Goal: Learn about a topic: Understand process/instructions

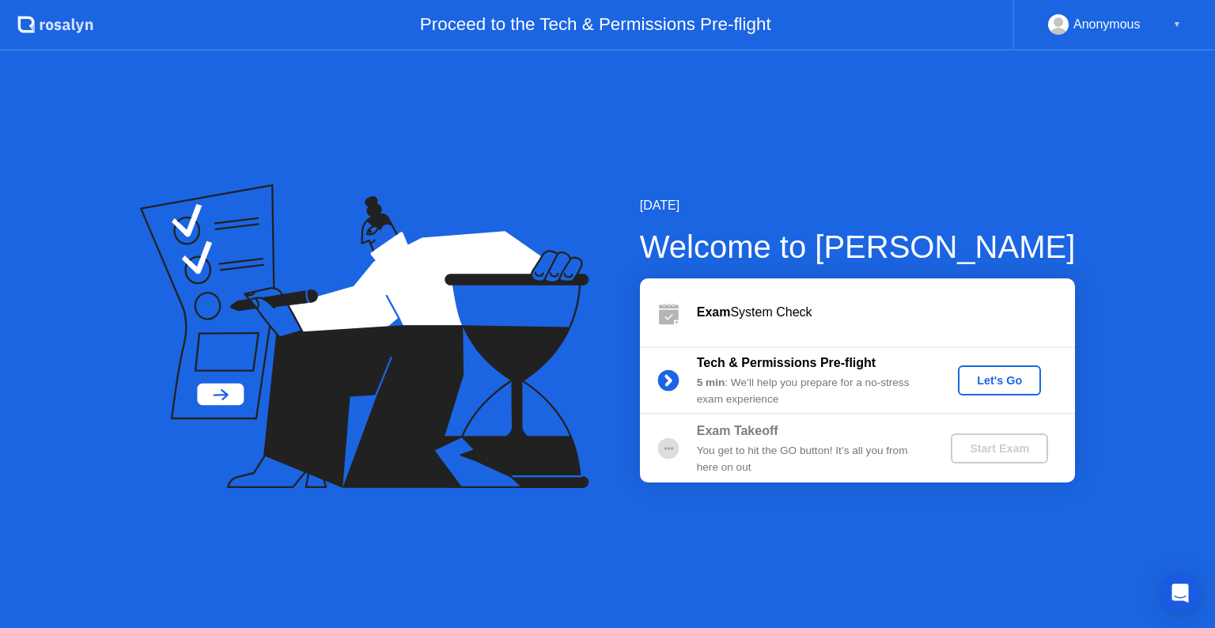
click at [1006, 390] on button "Let's Go" at bounding box center [999, 380] width 83 height 30
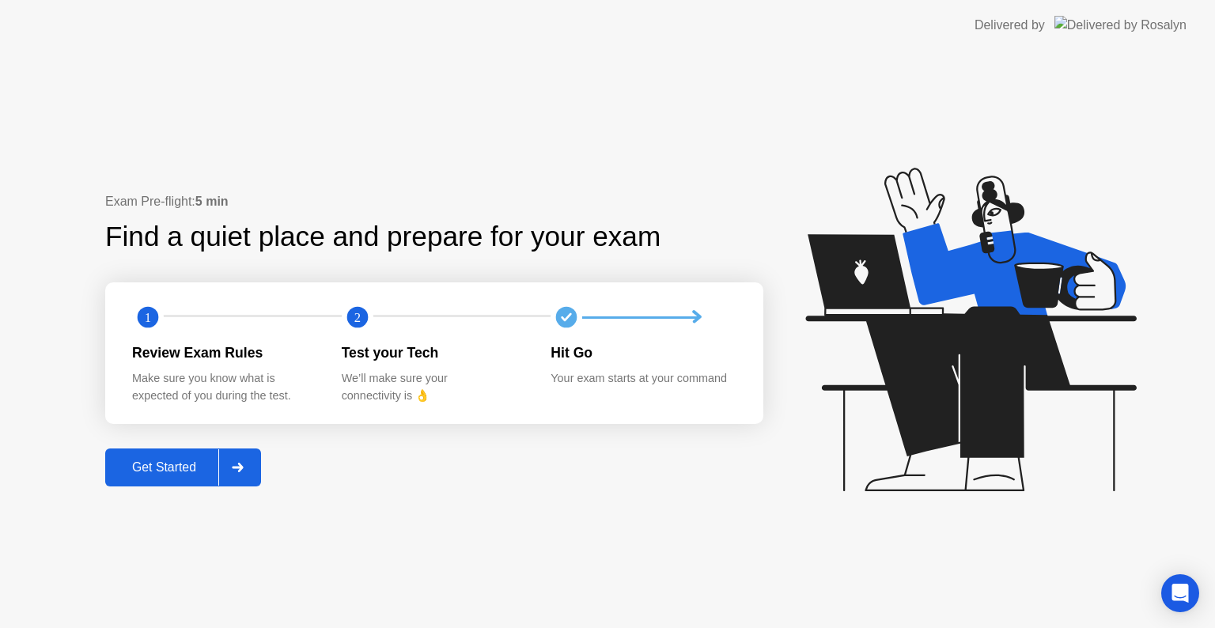
click at [189, 468] on div "Get Started" at bounding box center [164, 467] width 108 height 14
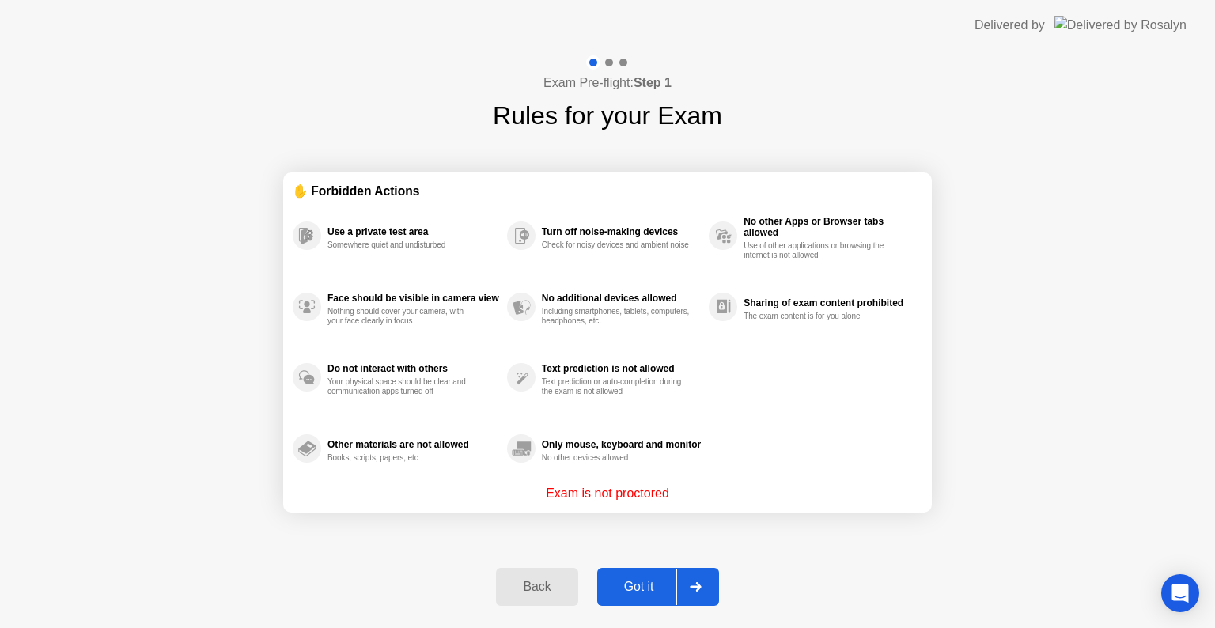
click at [655, 580] on div "Got it" at bounding box center [639, 587] width 74 height 14
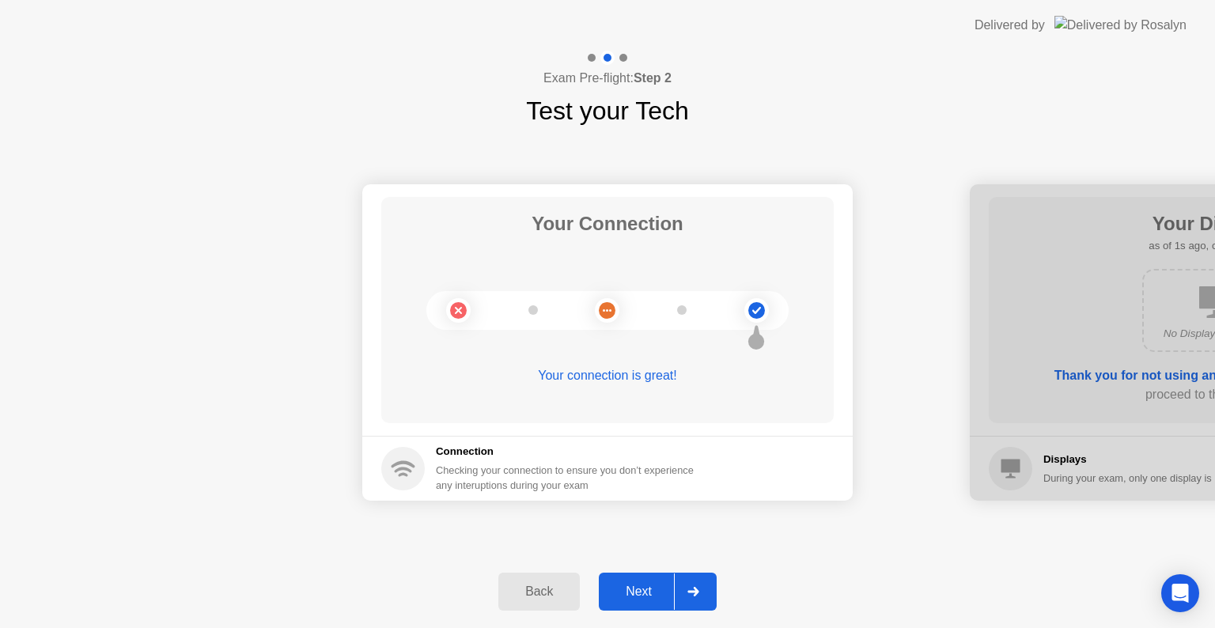
click at [639, 595] on div "Next" at bounding box center [638, 591] width 70 height 14
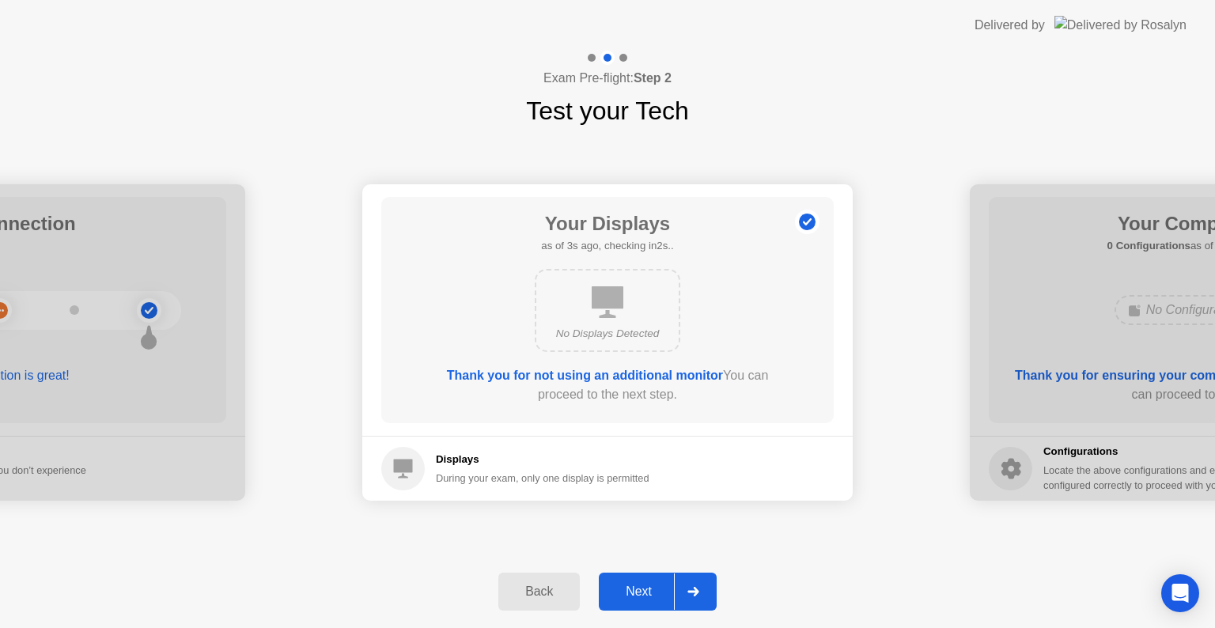
click at [645, 590] on div "Next" at bounding box center [638, 591] width 70 height 14
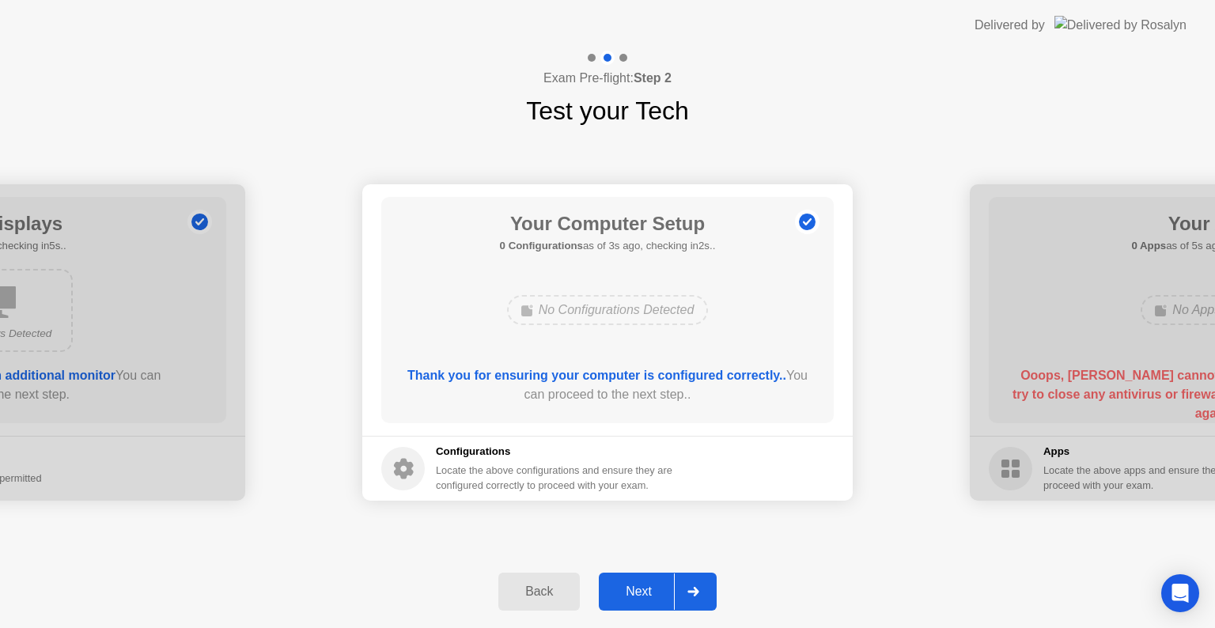
click at [662, 591] on div "Next" at bounding box center [638, 591] width 70 height 14
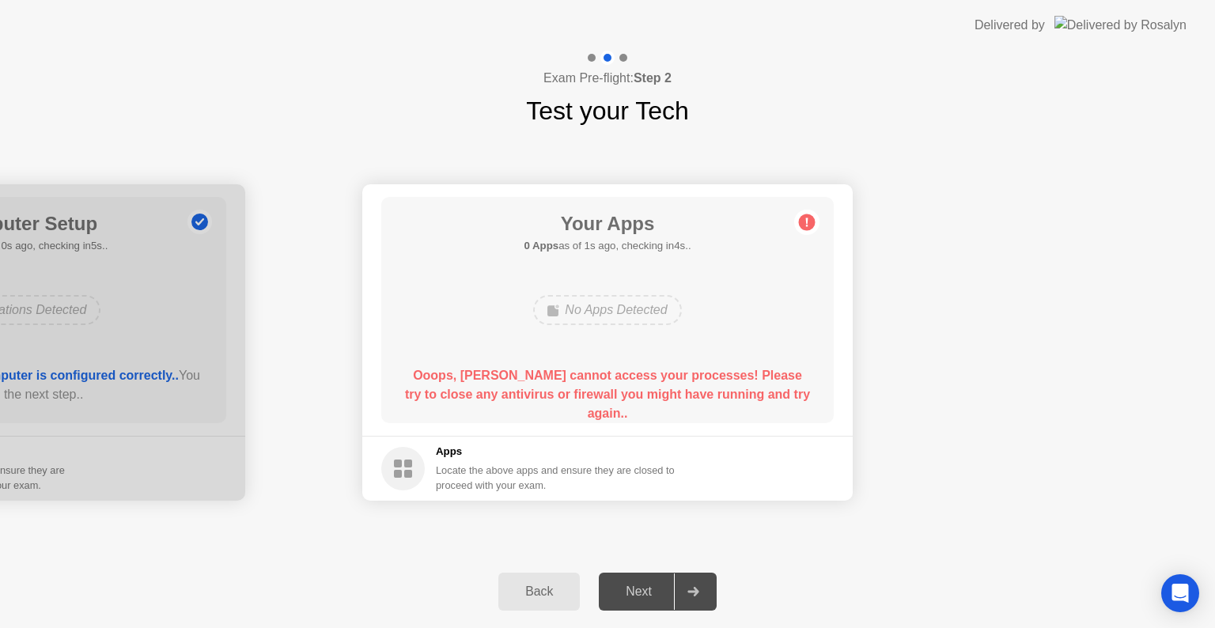
click at [615, 319] on div "No Apps Detected" at bounding box center [607, 310] width 148 height 30
click at [657, 300] on div "No Apps Detected" at bounding box center [607, 310] width 148 height 30
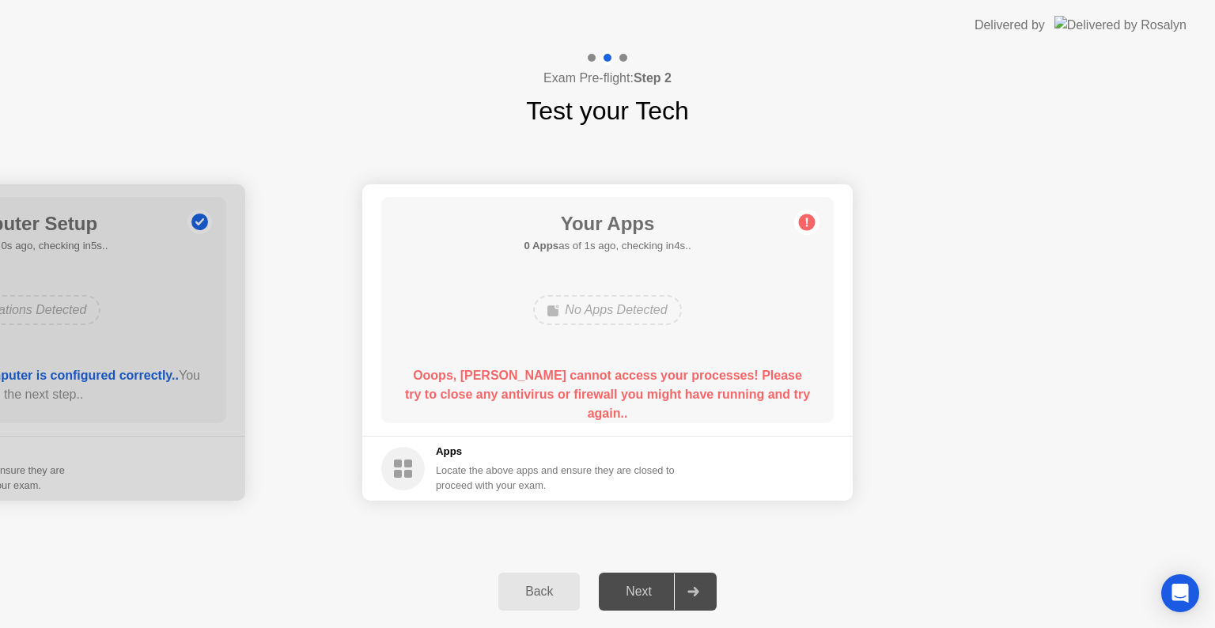
click at [598, 318] on div "No Apps Detected" at bounding box center [607, 310] width 148 height 30
click at [812, 209] on div "Your Apps 0 Apps as of 3s ago, checking in2s.. No Apps Detected Ooops, [PERSON_…" at bounding box center [607, 310] width 452 height 226
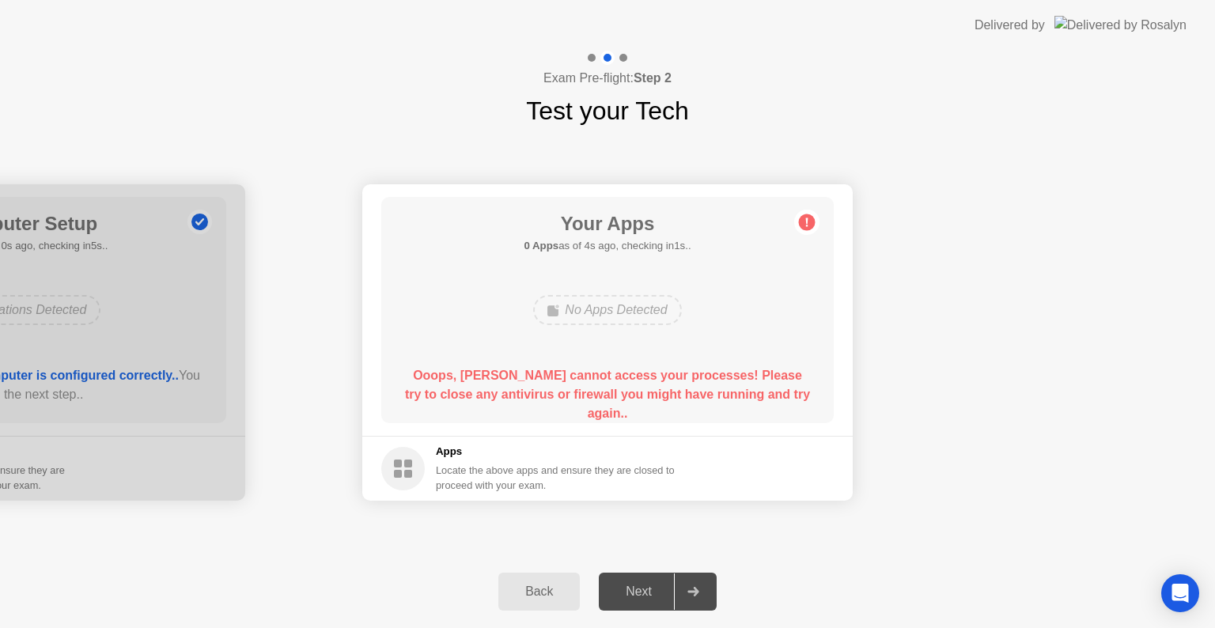
drag, startPoint x: 812, startPoint y: 209, endPoint x: 626, endPoint y: 360, distance: 239.5
click at [626, 360] on div "Your Apps 0 Apps as of 4s ago, checking in1s.. No Apps Detected Ooops, [PERSON_…" at bounding box center [607, 310] width 452 height 226
click at [611, 310] on div "No Apps Detected" at bounding box center [607, 310] width 148 height 30
click at [547, 592] on div "Back" at bounding box center [539, 591] width 72 height 14
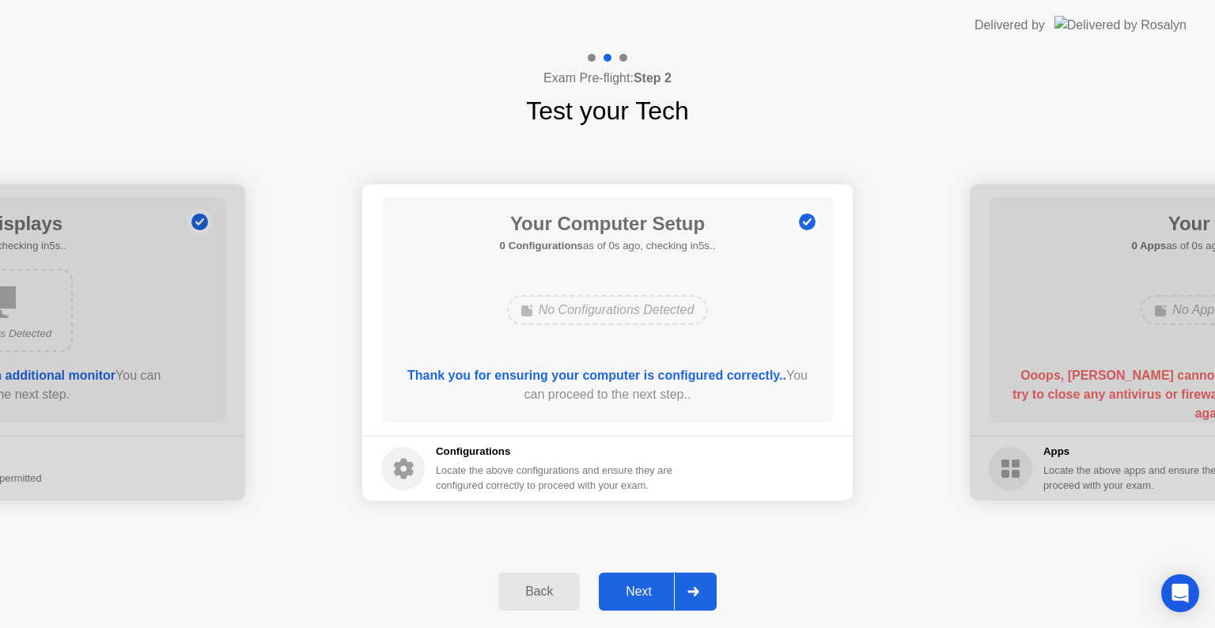
click at [682, 591] on div at bounding box center [693, 591] width 38 height 36
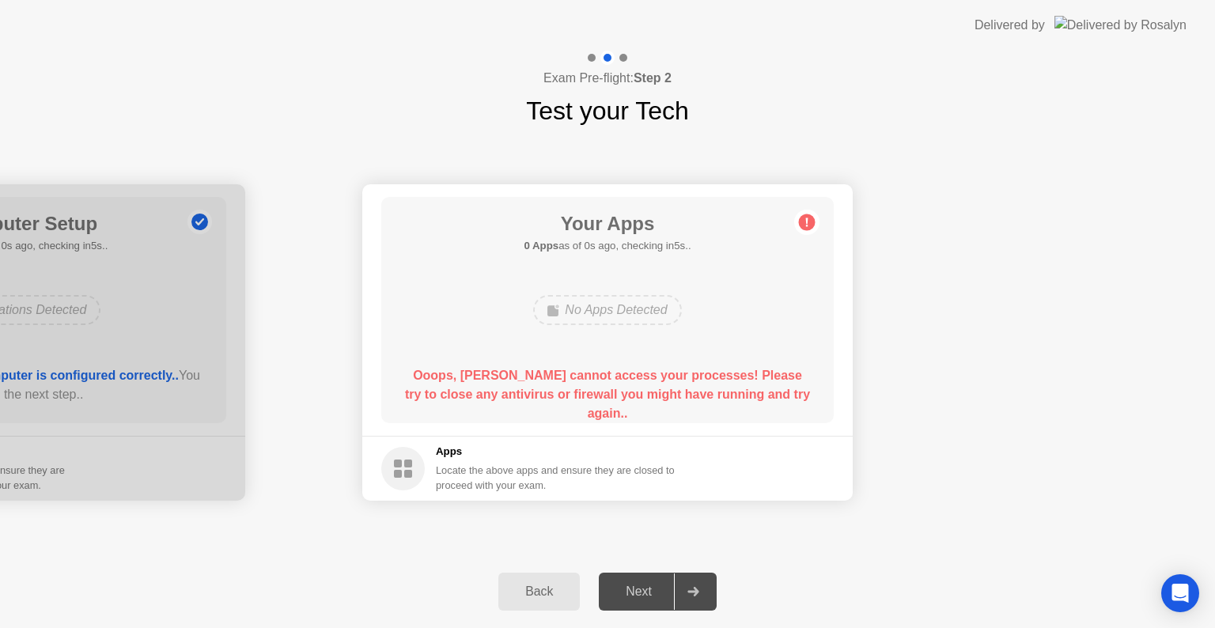
click at [688, 357] on div "Your Apps 0 Apps as of 0s ago, checking in5s.. No Apps Detected Ooops, [PERSON_…" at bounding box center [607, 310] width 452 height 226
drag, startPoint x: 688, startPoint y: 357, endPoint x: 644, endPoint y: 310, distance: 63.8
click at [644, 310] on div "Your Apps 0 Apps as of 1s ago, checking in4s.. No Apps Detected Ooops, [PERSON_…" at bounding box center [607, 310] width 452 height 226
click at [644, 310] on div "No Apps Detected" at bounding box center [607, 310] width 148 height 30
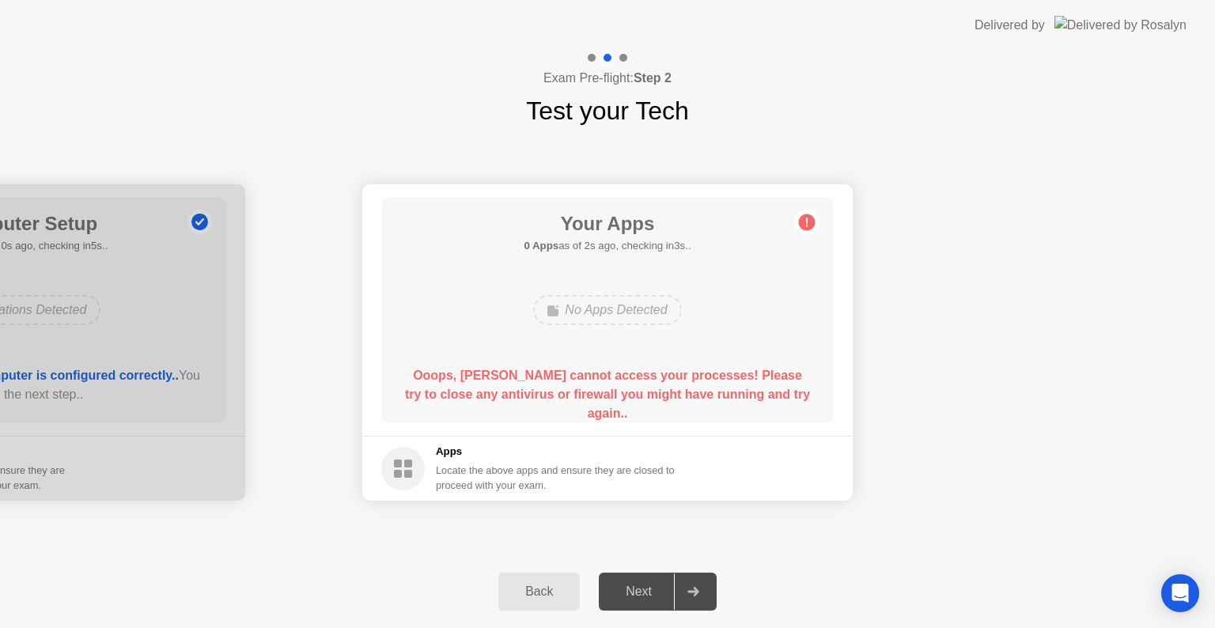
click at [644, 310] on div "No Apps Detected" at bounding box center [607, 310] width 148 height 30
